Goal: Task Accomplishment & Management: Manage account settings

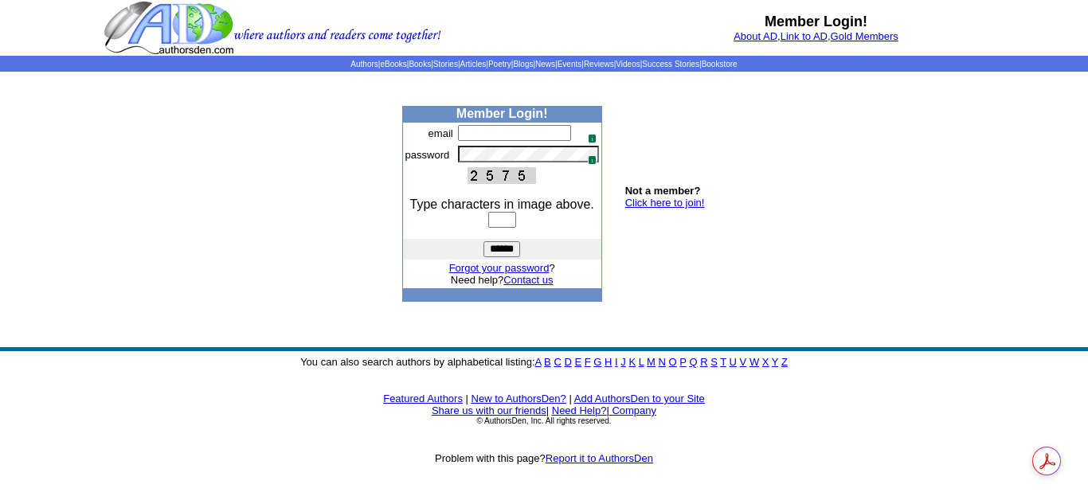
type input "**********"
click at [516, 220] on input "text" at bounding box center [502, 220] width 28 height 16
type input "****"
click at [483, 241] on input "******" at bounding box center [501, 249] width 37 height 16
